Goal: Information Seeking & Learning: Learn about a topic

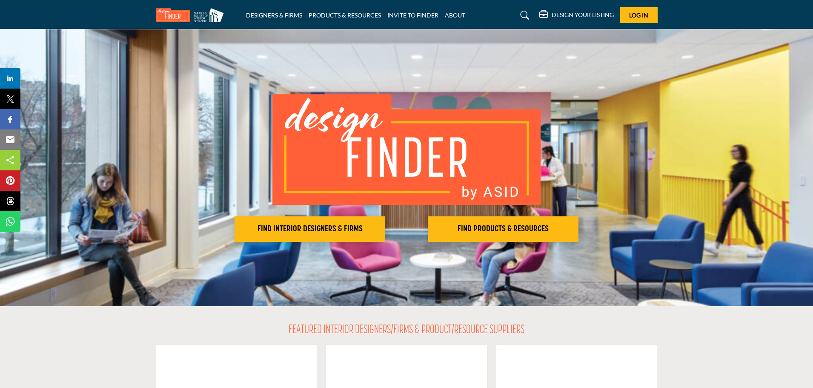
click at [329, 226] on h2 "FIND INTERIOR DESIGNERS & FIRMS" at bounding box center [310, 229] width 146 height 10
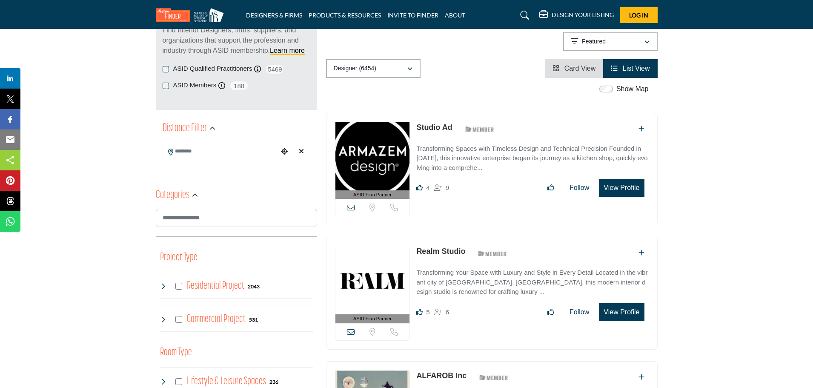
scroll to position [128, 0]
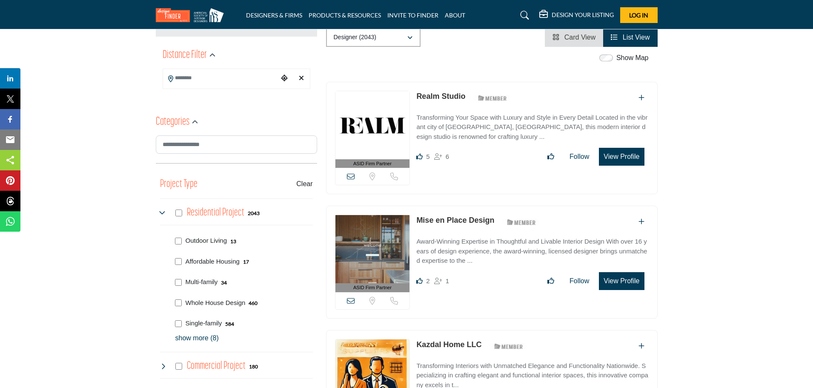
scroll to position [128, 0]
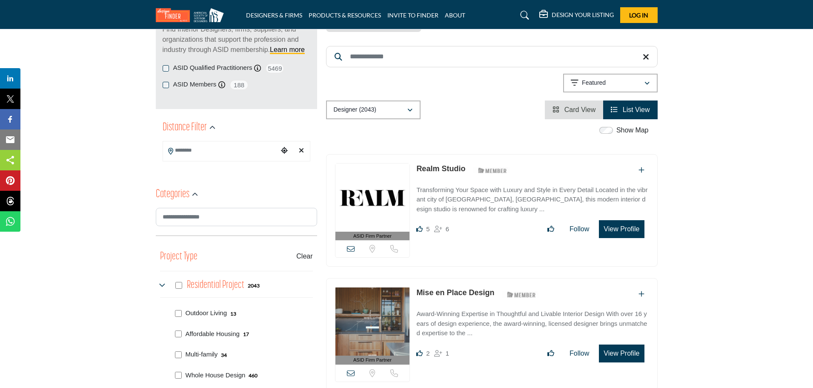
click at [242, 157] on input "Search Location" at bounding box center [220, 150] width 115 height 17
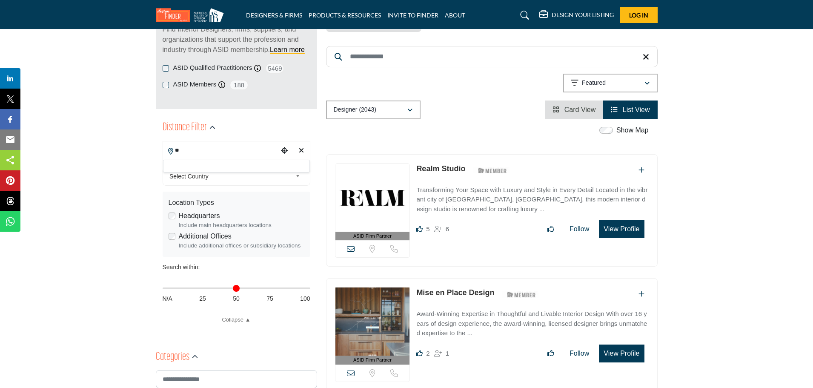
type input "*"
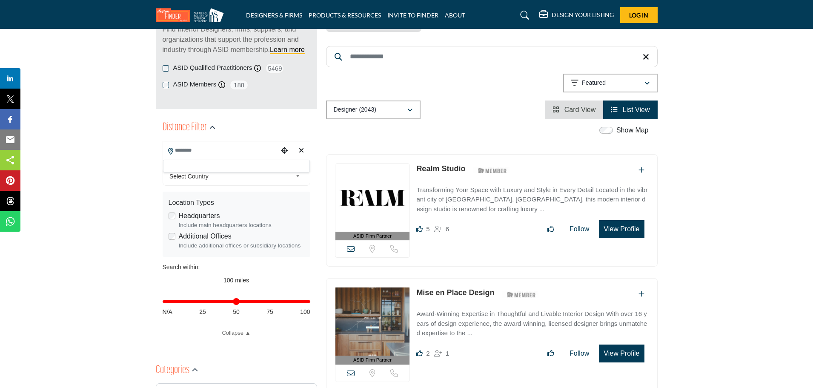
type input "***"
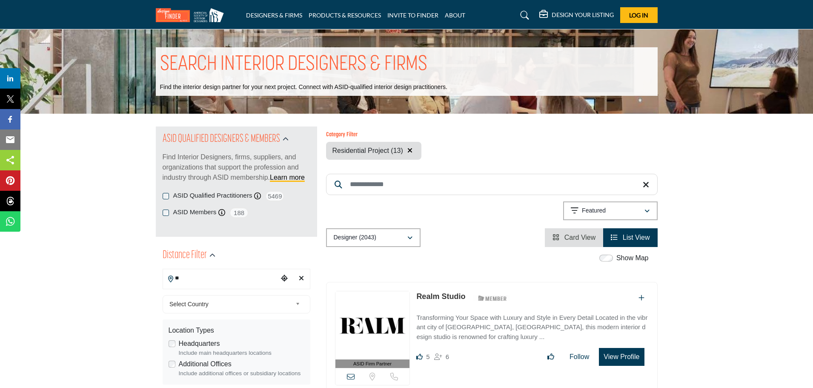
type input "*"
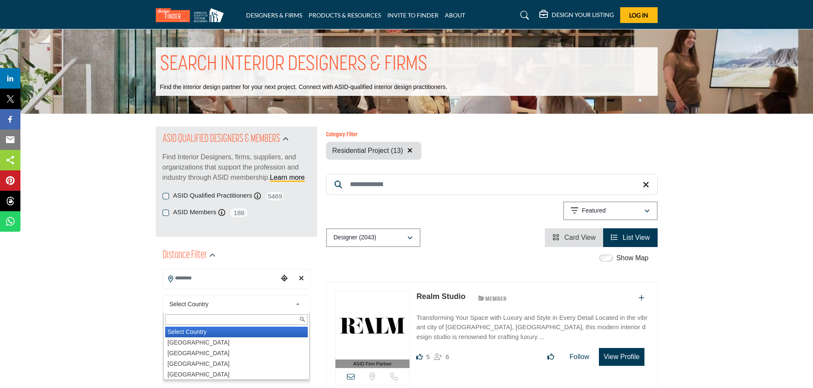
click at [274, 304] on span "Select Country" at bounding box center [230, 304] width 123 height 10
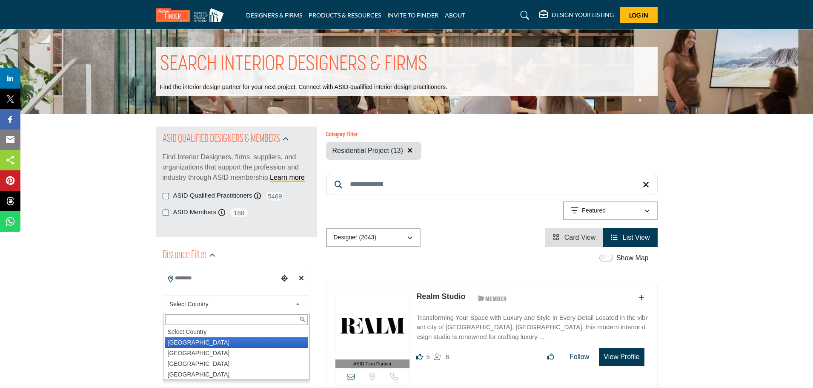
click at [200, 345] on li "[GEOGRAPHIC_DATA]" at bounding box center [236, 342] width 143 height 11
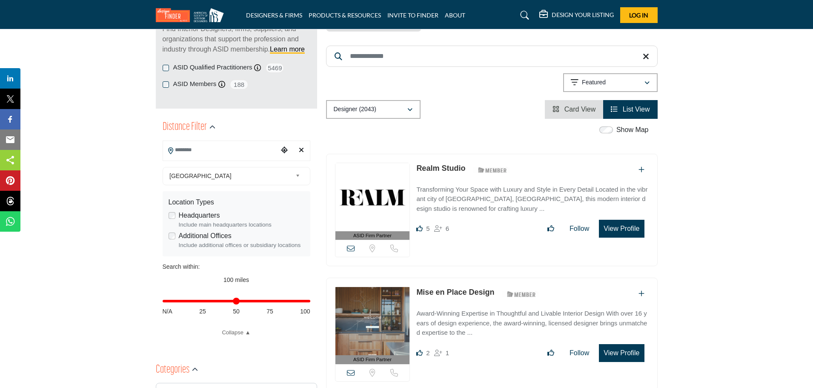
scroll to position [128, 0]
click at [215, 146] on input "Search Location" at bounding box center [220, 150] width 115 height 17
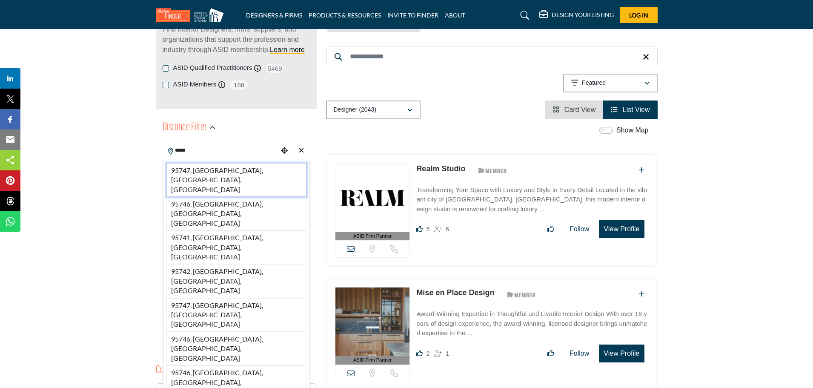
click at [210, 171] on li "95747, [GEOGRAPHIC_DATA], [GEOGRAPHIC_DATA], [GEOGRAPHIC_DATA]" at bounding box center [236, 180] width 140 height 34
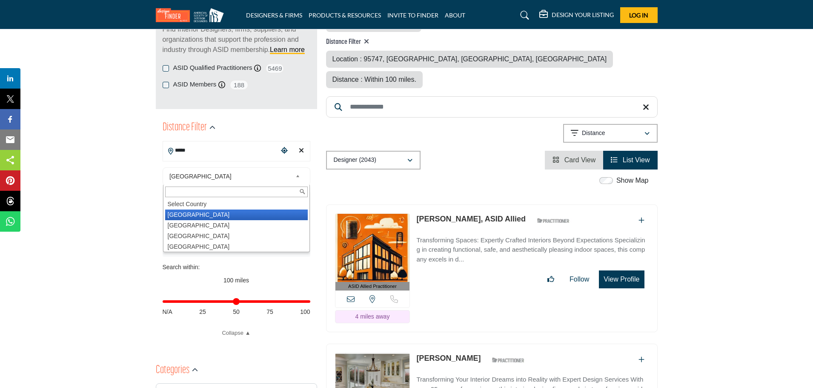
type input "**********"
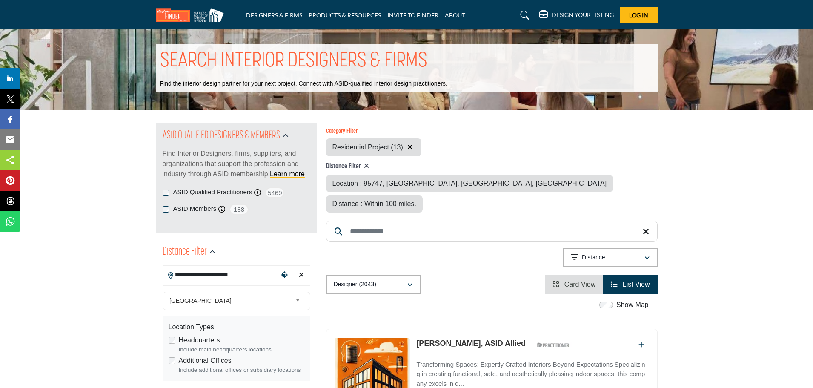
click at [210, 171] on p "Find Interior Designers, firms, suppliers, and organizations that support the p…" at bounding box center [237, 164] width 148 height 31
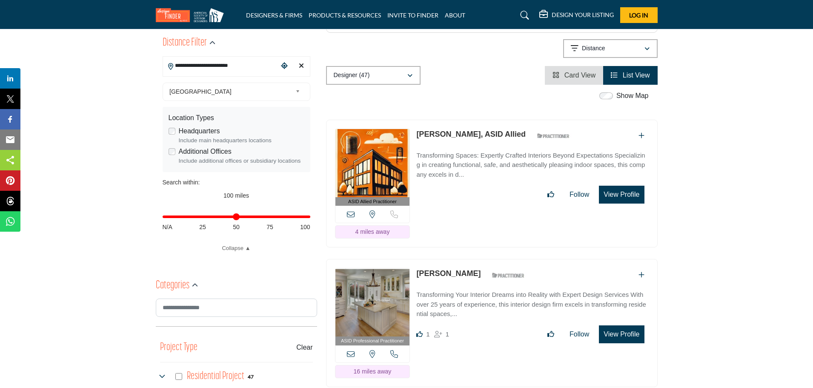
scroll to position [213, 0]
click at [376, 70] on div "Designer (47)" at bounding box center [370, 75] width 73 height 10
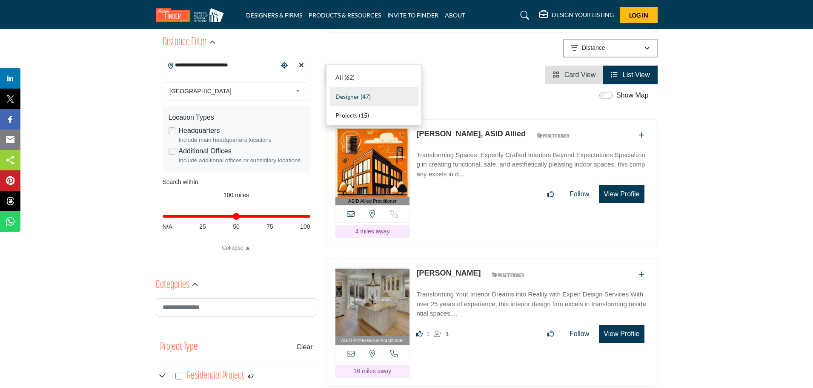
click at [376, 70] on div "Designer (47)" at bounding box center [370, 75] width 73 height 10
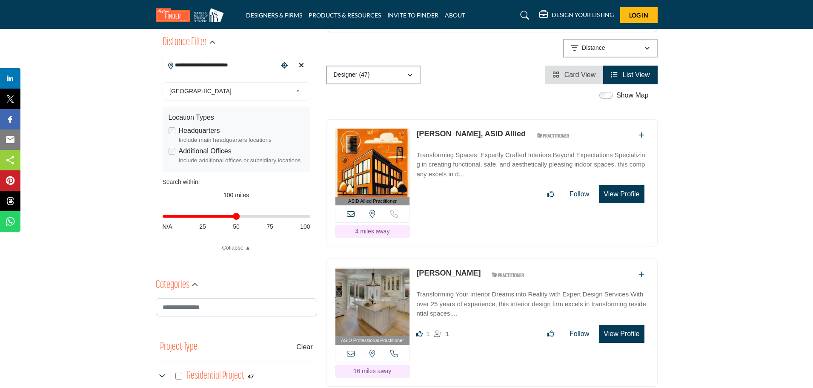
drag, startPoint x: 304, startPoint y: 215, endPoint x: 235, endPoint y: 211, distance: 69.5
type input "**"
click at [235, 215] on input "Distance in miles" at bounding box center [237, 216] width 148 height 2
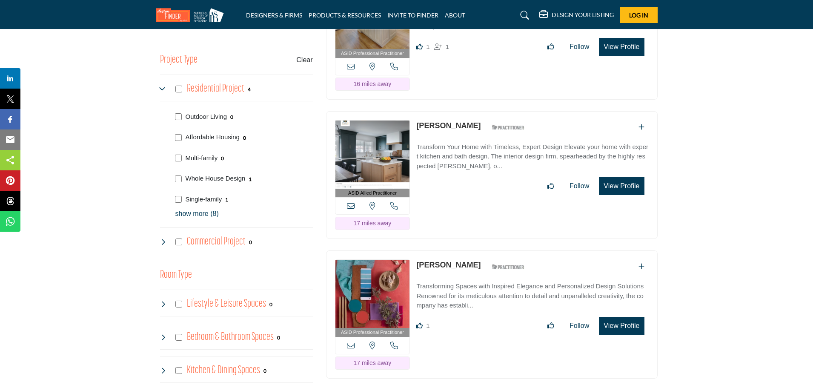
scroll to position [426, 0]
